Goal: Information Seeking & Learning: Learn about a topic

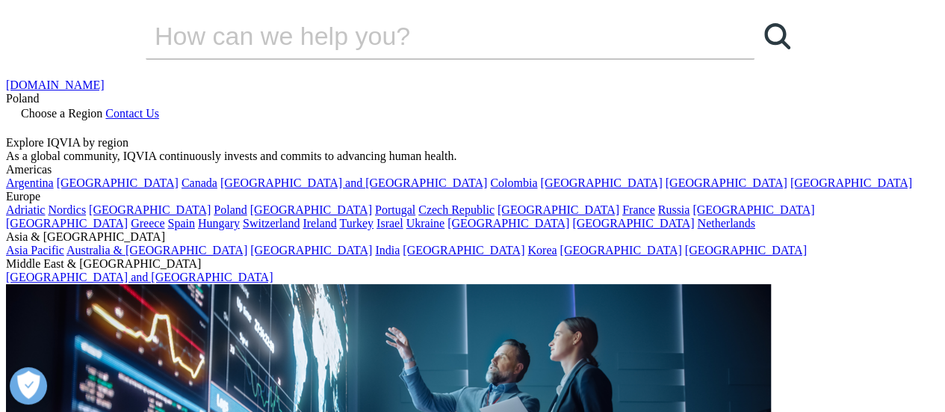
click at [102, 107] on span "Choose a Region" at bounding box center [61, 113] width 81 height 13
click at [247, 216] on link "Poland" at bounding box center [230, 209] width 33 height 13
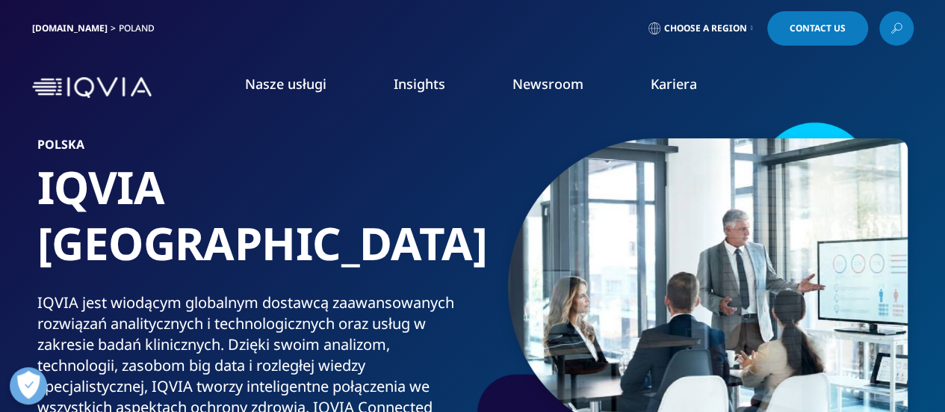
click at [665, 84] on link "Kariera" at bounding box center [674, 84] width 46 height 18
click at [506, 370] on link "ZNAJDŹ OFERTĘ" at bounding box center [565, 376] width 147 height 13
